Goal: Task Accomplishment & Management: Manage account settings

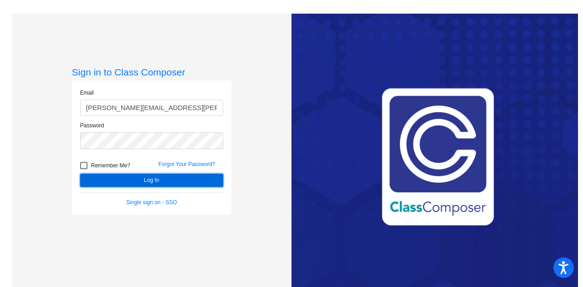
click at [139, 180] on button "Log In" at bounding box center [151, 180] width 143 height 13
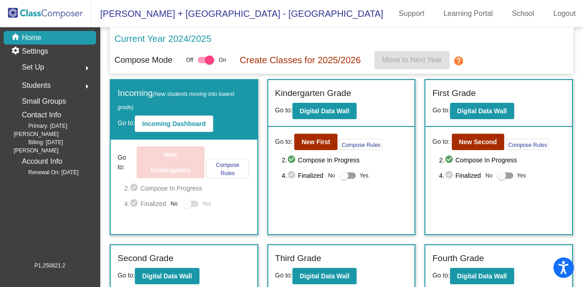
click at [134, 14] on span "[PERSON_NAME] + [GEOGRAPHIC_DATA] - [GEOGRAPHIC_DATA]" at bounding box center [237, 13] width 292 height 15
click at [520, 13] on link "School" at bounding box center [522, 13] width 37 height 15
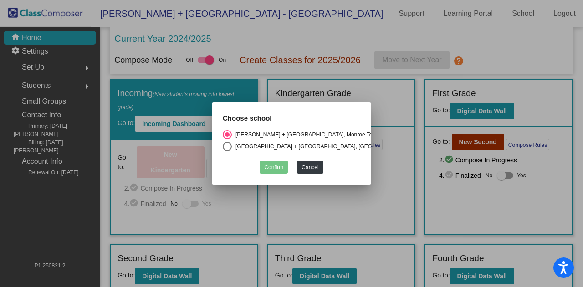
click at [230, 142] on div "Select an option" at bounding box center [227, 146] width 9 height 9
click at [227, 151] on input "[GEOGRAPHIC_DATA] + [GEOGRAPHIC_DATA], [GEOGRAPHIC_DATA]" at bounding box center [227, 151] width 0 height 0
radio input "true"
click at [269, 165] on button "Confirm" at bounding box center [273, 167] width 28 height 13
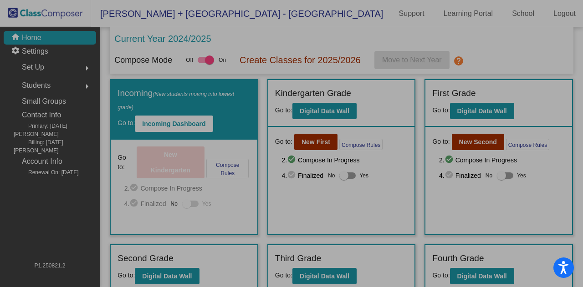
checkbox input "false"
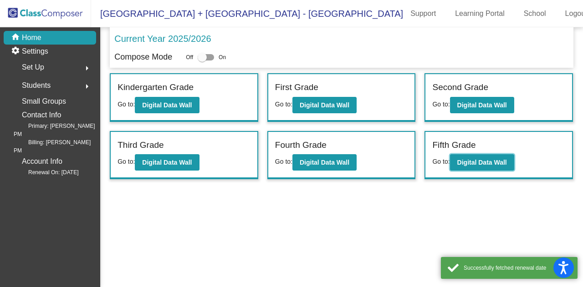
click at [472, 164] on b "Digital Data Wall" at bounding box center [482, 162] width 50 height 7
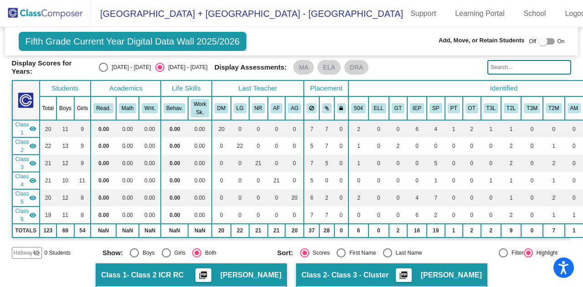
scroll to position [26, 0]
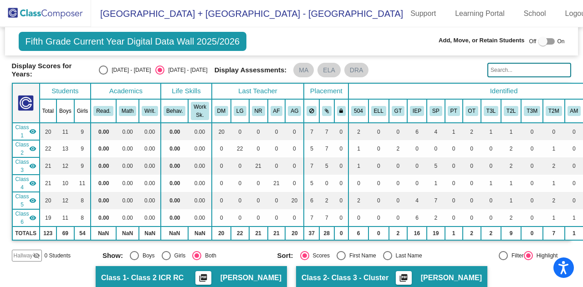
click at [59, 12] on img at bounding box center [45, 13] width 91 height 27
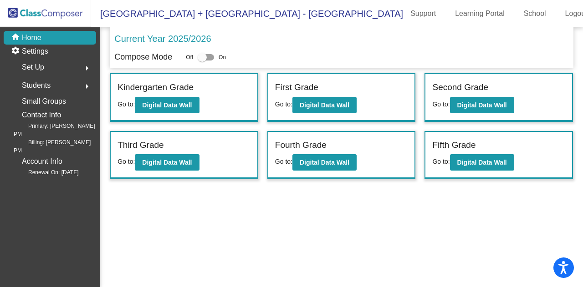
click at [526, 15] on link "School" at bounding box center [534, 13] width 37 height 15
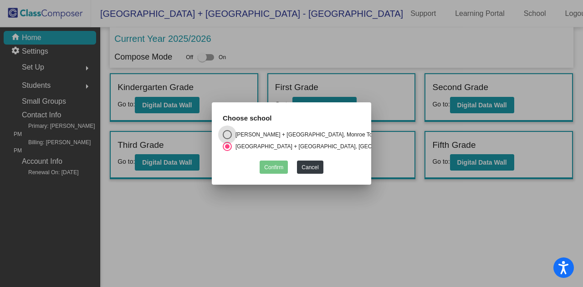
click at [224, 132] on div "Select an option" at bounding box center [227, 134] width 9 height 9
click at [227, 139] on input "[PERSON_NAME] + [GEOGRAPHIC_DATA], Monroe Township Board of Education" at bounding box center [227, 139] width 0 height 0
radio input "true"
click at [281, 167] on button "Confirm" at bounding box center [273, 167] width 28 height 13
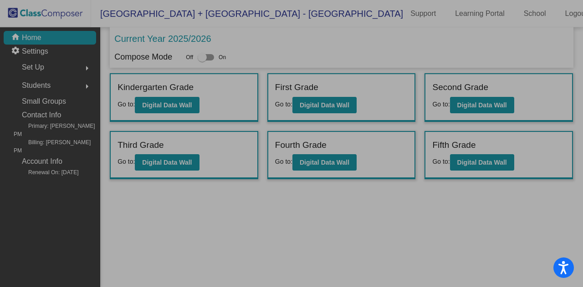
checkbox input "true"
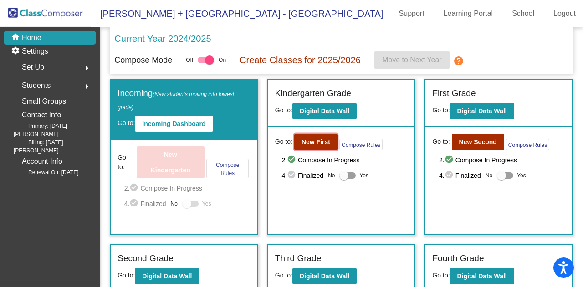
click at [316, 140] on b "New First" at bounding box center [315, 141] width 29 height 7
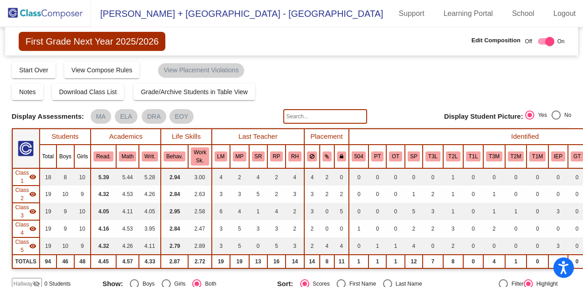
click at [567, 14] on link "Logout" at bounding box center [564, 13] width 37 height 15
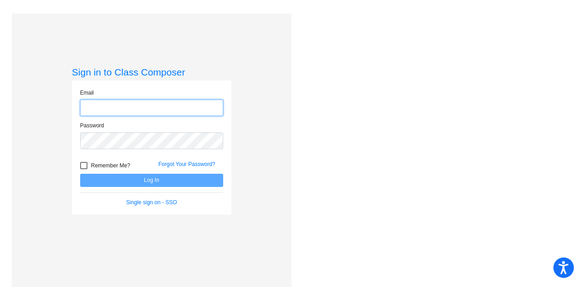
type input "[PERSON_NAME][EMAIL_ADDRESS][PERSON_NAME][PERSON_NAME][DOMAIN_NAME]"
